Goal: Task Accomplishment & Management: Manage account settings

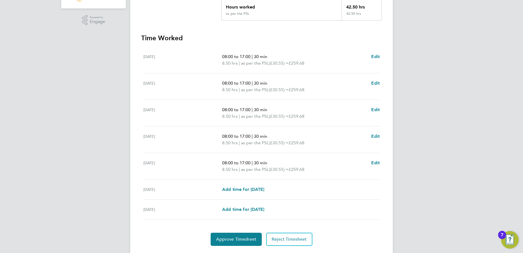
scroll to position [143, 0]
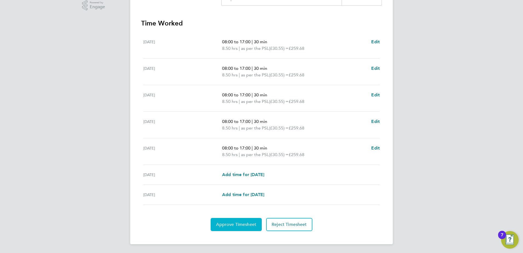
click at [227, 226] on span "Approve Timesheet" at bounding box center [236, 224] width 40 height 5
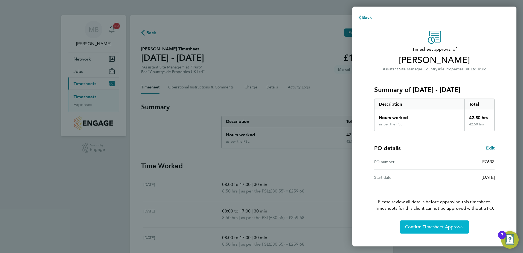
click at [435, 230] on button "Confirm Timesheet Approval" at bounding box center [434, 226] width 69 height 13
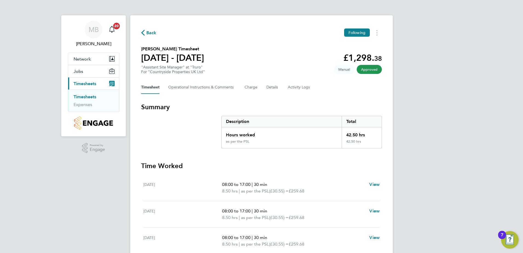
click at [89, 97] on link "Timesheets" at bounding box center [85, 96] width 23 height 5
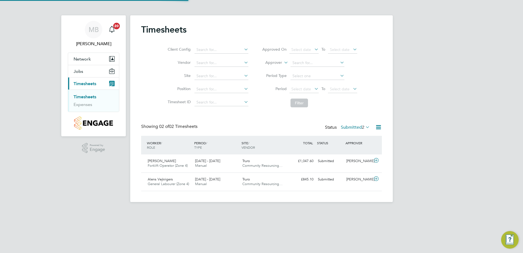
scroll to position [14, 48]
click at [377, 162] on icon at bounding box center [376, 160] width 7 height 4
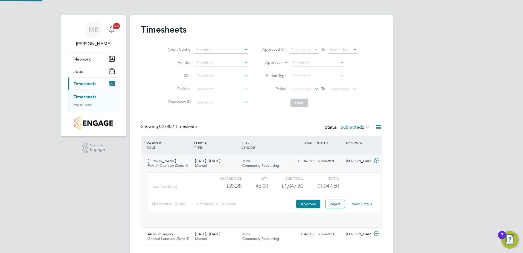
scroll to position [9, 53]
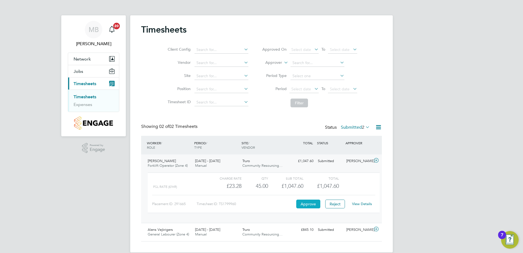
click at [311, 204] on button "Approve" at bounding box center [308, 203] width 24 height 9
click at [239, 9] on app-barbie "Timesheets Client Config Vendor Site Position Timesheet ID Approved On Select d…" at bounding box center [261, 126] width 263 height 252
click at [273, 15] on app-barbie "Timesheets Client Config Vendor Site Position Timesheet ID Approved On Select d…" at bounding box center [261, 126] width 263 height 252
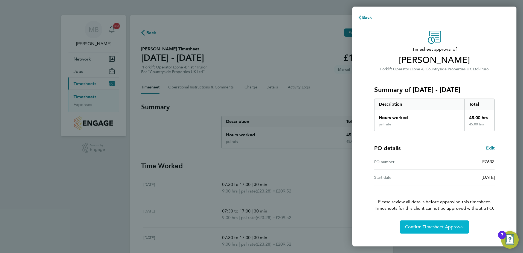
click at [434, 228] on span "Confirm Timesheet Approval" at bounding box center [434, 226] width 59 height 5
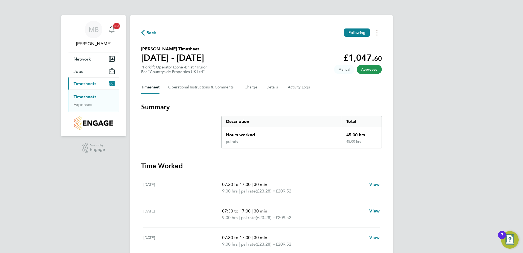
click at [84, 97] on link "Timesheets" at bounding box center [85, 96] width 23 height 5
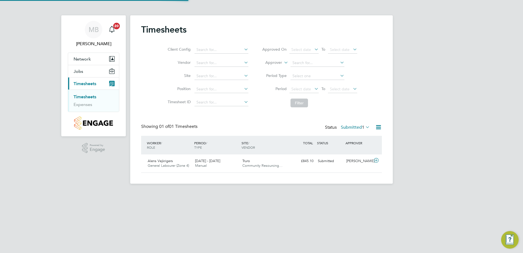
scroll to position [14, 48]
click at [377, 160] on icon at bounding box center [376, 160] width 7 height 4
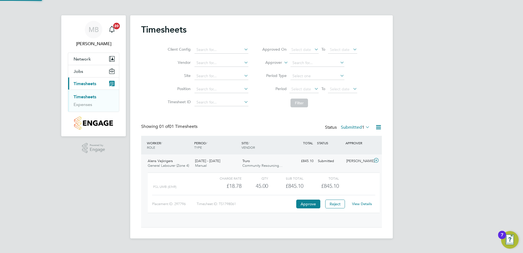
scroll to position [9, 53]
click at [306, 202] on button "Approve" at bounding box center [308, 203] width 24 height 9
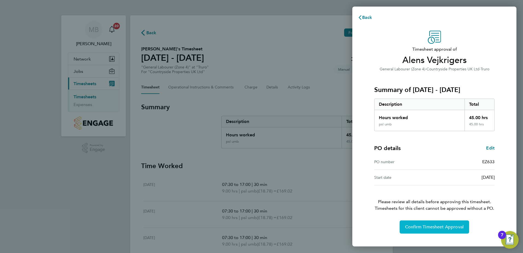
click at [432, 229] on span "Confirm Timesheet Approval" at bounding box center [434, 226] width 59 height 5
